Goal: Information Seeking & Learning: Understand process/instructions

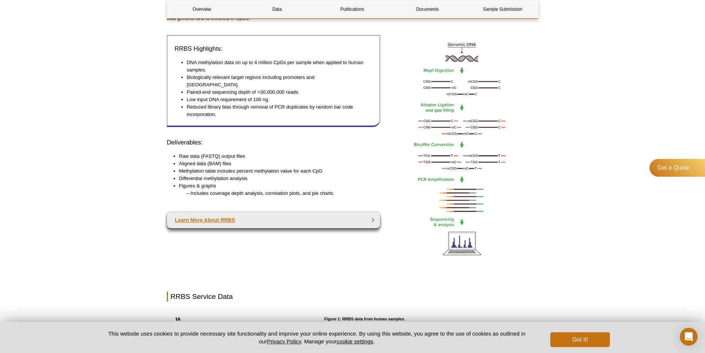
scroll to position [259, 0]
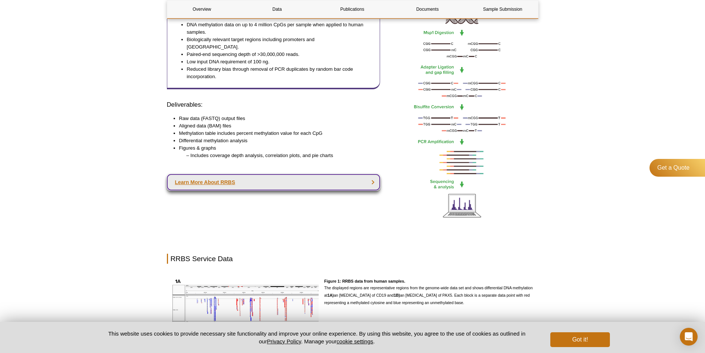
click at [207, 176] on link "Learn More About RRBS" at bounding box center [274, 182] width 214 height 16
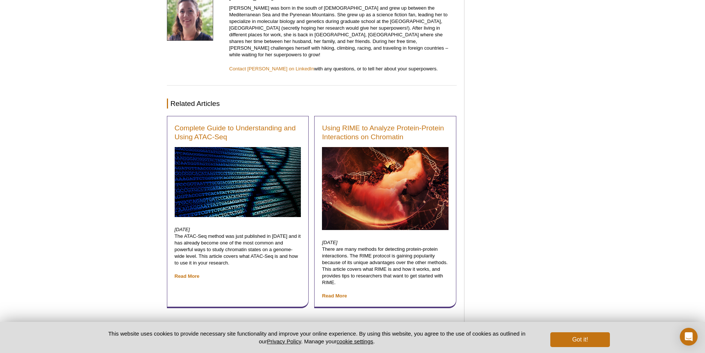
scroll to position [1677, 0]
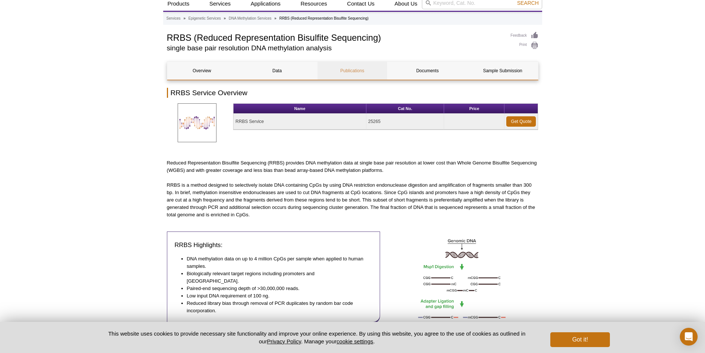
scroll to position [26, 0]
click at [501, 74] on link "Sample Submission" at bounding box center [503, 70] width 70 height 18
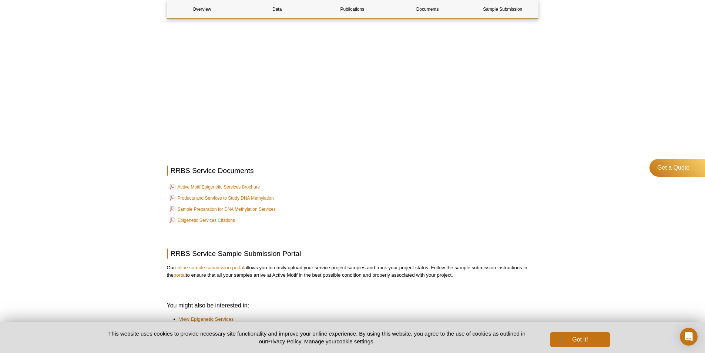
scroll to position [1343, 0]
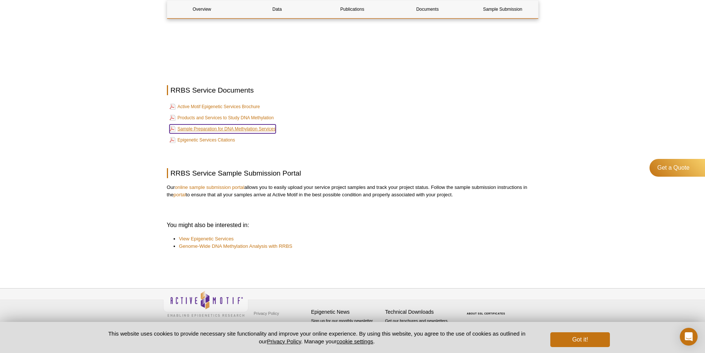
click at [211, 128] on link "Sample Preparation for DNA Methylation Services" at bounding box center [223, 128] width 106 height 9
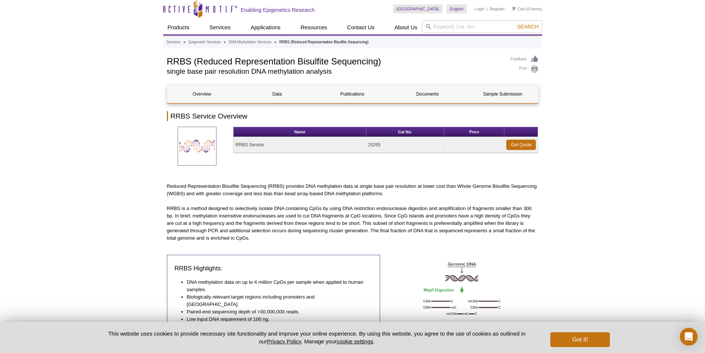
scroll to position [0, 0]
